Goal: Transaction & Acquisition: Obtain resource

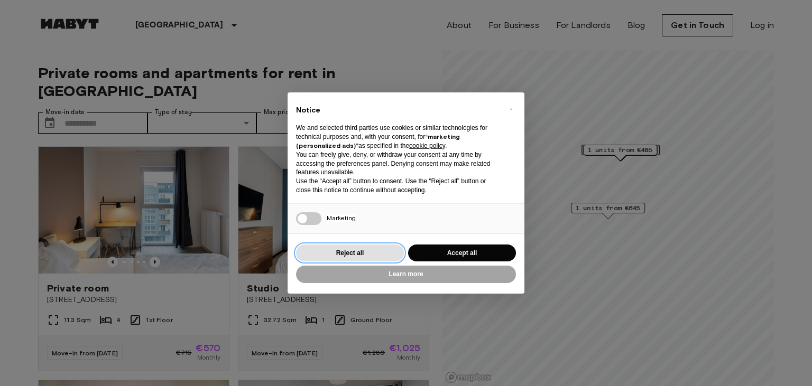
click at [340, 253] on button "Reject all" at bounding box center [350, 253] width 108 height 17
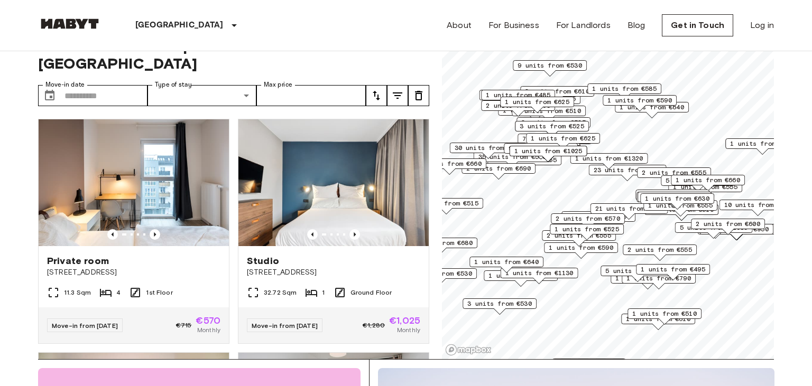
scroll to position [56, 0]
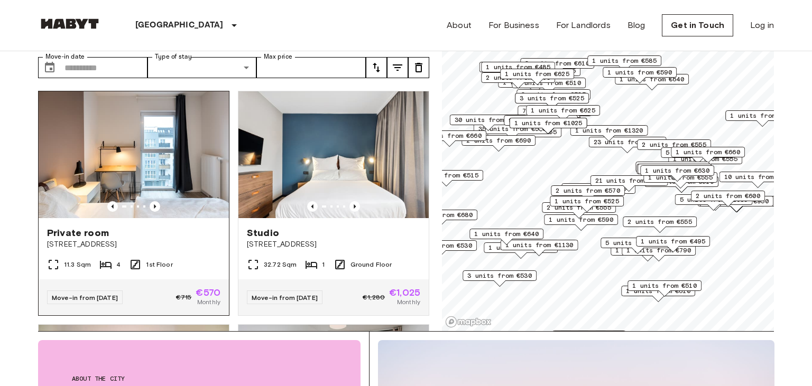
click at [138, 139] on img at bounding box center [134, 154] width 190 height 127
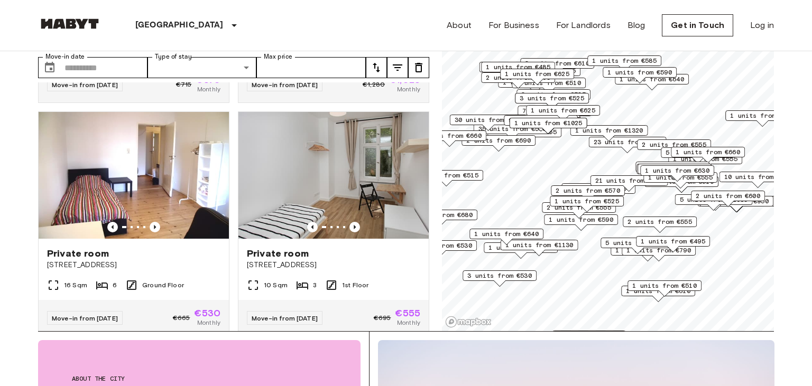
scroll to position [243, 0]
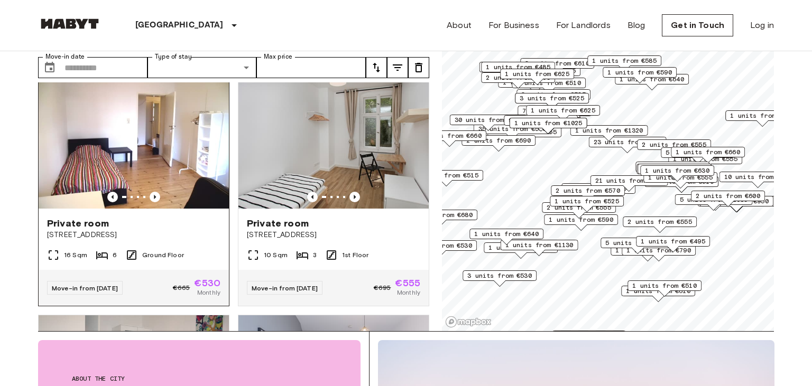
click at [110, 129] on img at bounding box center [134, 145] width 190 height 127
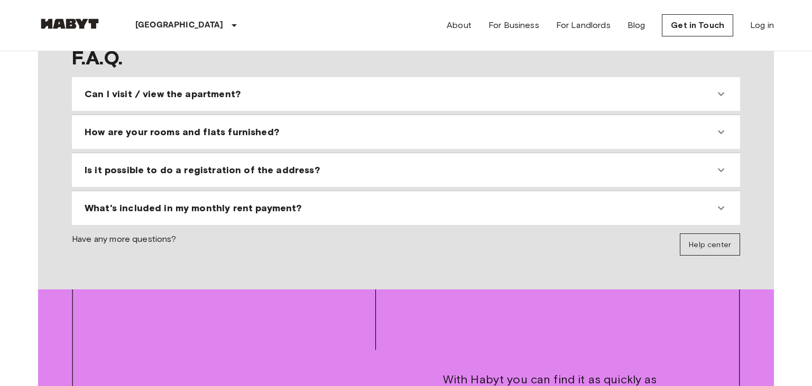
scroll to position [1088, 0]
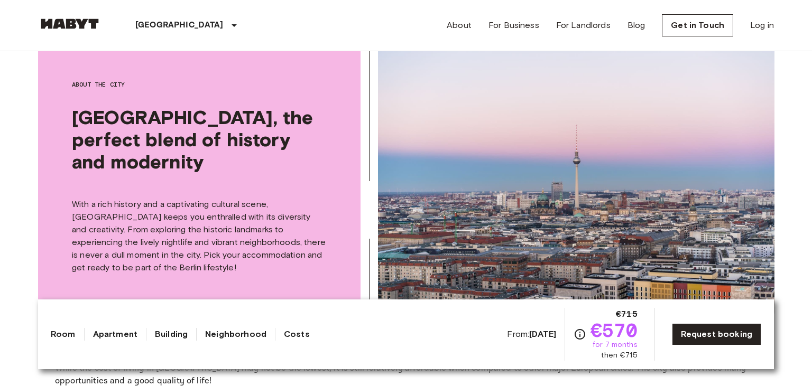
scroll to position [1786, 0]
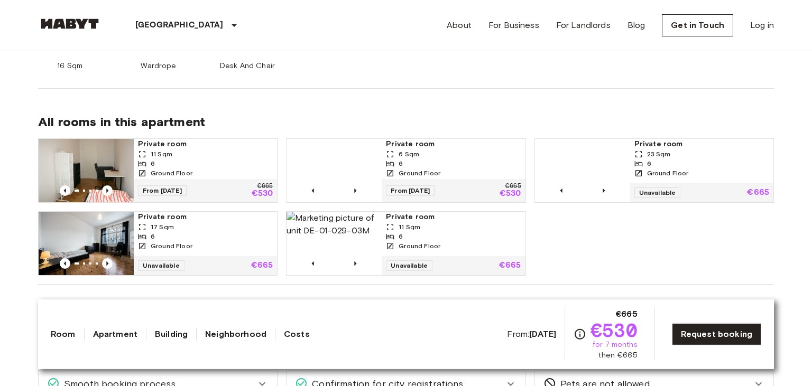
scroll to position [502, 0]
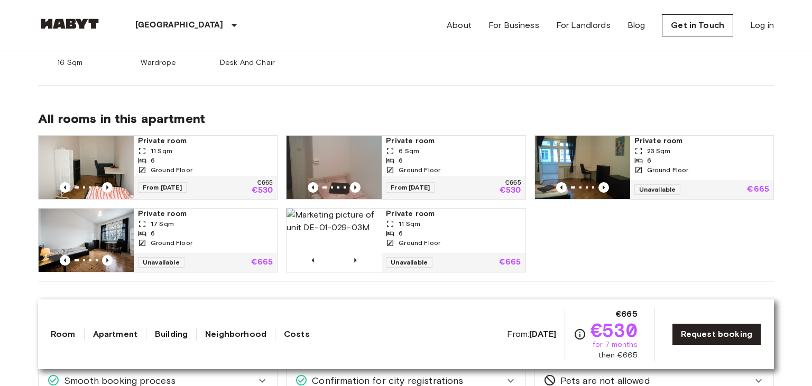
click at [593, 159] on img at bounding box center [582, 167] width 95 height 63
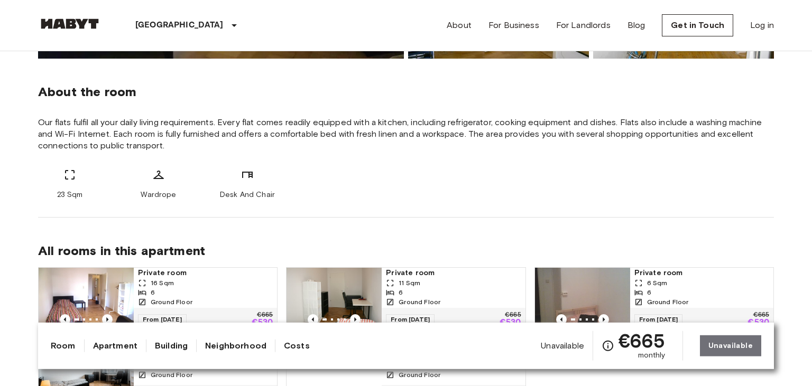
scroll to position [363, 0]
